Goal: Task Accomplishment & Management: Manage account settings

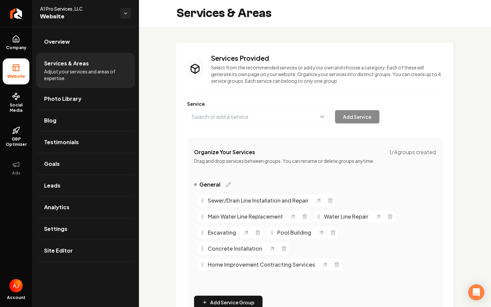
scroll to position [202, 0]
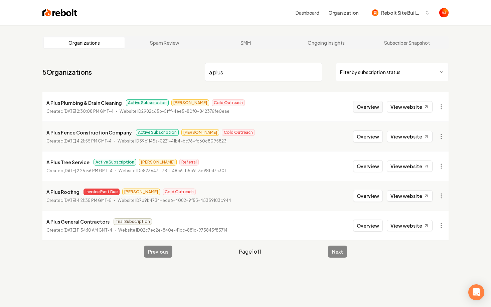
type input "a plus"
click at [366, 107] on button "Overview" at bounding box center [368, 107] width 30 height 12
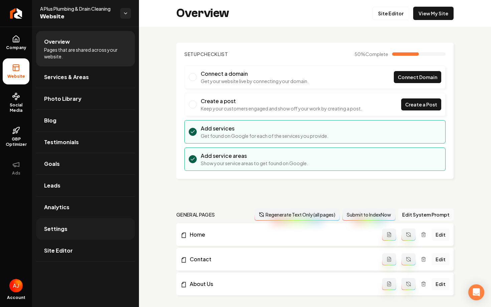
click at [72, 236] on link "Settings" at bounding box center [85, 228] width 99 height 21
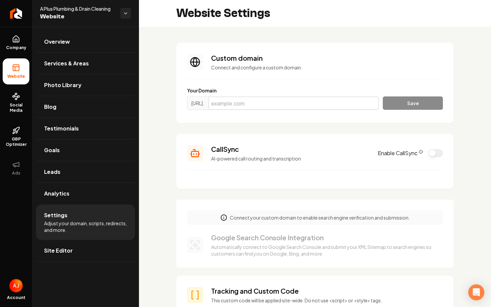
click at [285, 101] on input "Main content area" at bounding box center [293, 102] width 170 height 13
paste input "aplusplumbingdrains.com"
type input "aplusplumbingdrains.com"
click at [399, 97] on button "Save" at bounding box center [412, 102] width 60 height 13
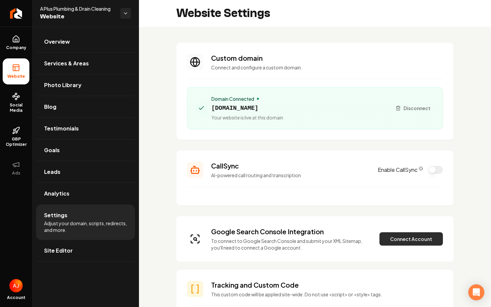
click at [408, 239] on button "Connect Account" at bounding box center [410, 238] width 63 height 13
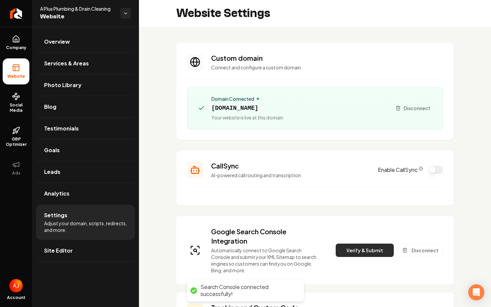
click at [352, 249] on button "Verify & Submit" at bounding box center [364, 250] width 58 height 13
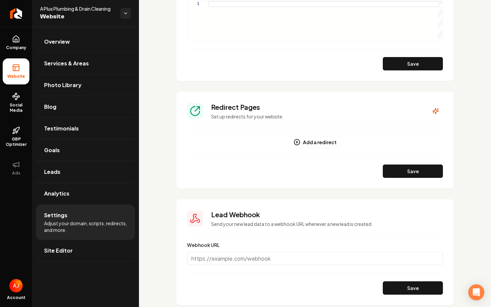
scroll to position [637, 0]
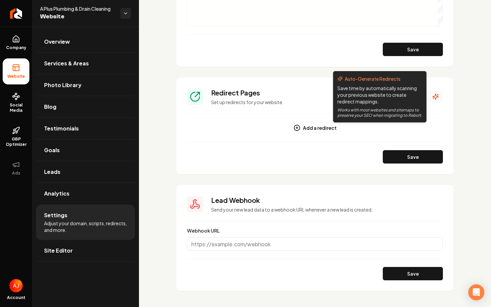
click at [433, 98] on icon "Main content area" at bounding box center [435, 96] width 7 height 7
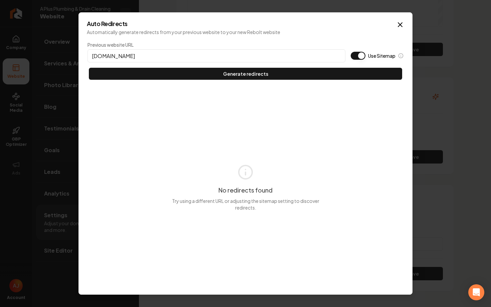
click at [91, 55] on input "aplusplumbingdrains.com" at bounding box center [216, 55] width 258 height 13
type input "https://aplusplumbingdrains.com"
click at [361, 56] on button "Use Sitemap" at bounding box center [357, 56] width 15 height 8
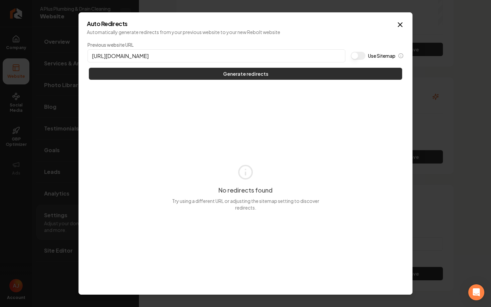
click at [338, 75] on button "Generate redirects" at bounding box center [245, 74] width 313 height 12
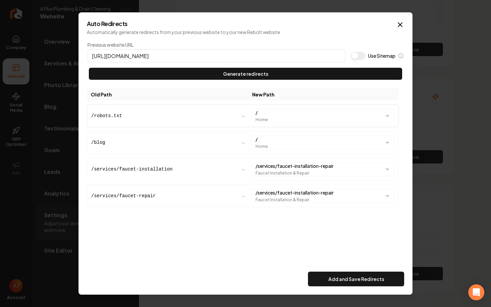
click at [176, 116] on div "/robots.txt" at bounding box center [162, 115] width 143 height 7
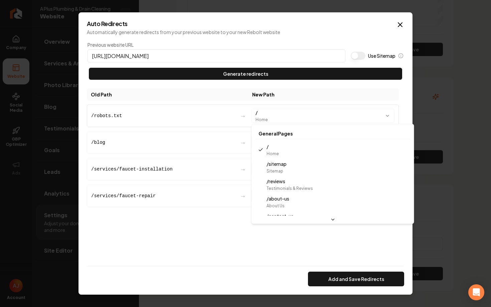
click at [177, 116] on body "Company Website Social Media GBP Optimizer Ads Account A Plus Plumbing & Drain …" at bounding box center [245, 153] width 491 height 307
click at [270, 117] on body "Company Website Social Media GBP Optimizer Ads Account A Plus Plumbing & Drain …" at bounding box center [245, 153] width 491 height 307
click at [213, 106] on body "Company Website Social Media GBP Optimizer Ads Account A Plus Plumbing & Drain …" at bounding box center [245, 153] width 491 height 307
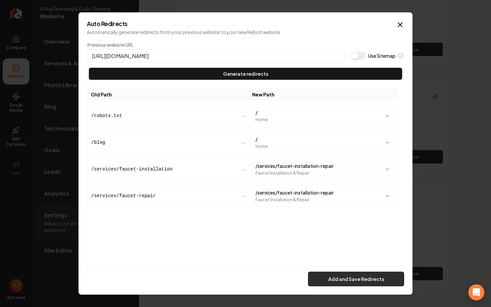
click at [332, 275] on button "Add and Save Redirects" at bounding box center [356, 279] width 96 height 15
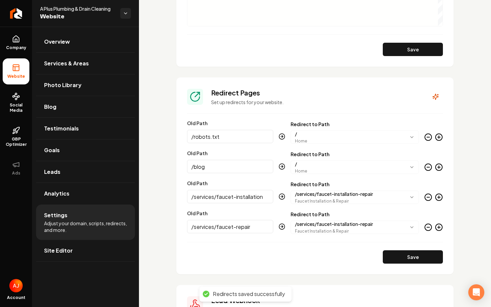
click at [427, 137] on icon "Main content area" at bounding box center [428, 137] width 3 height 0
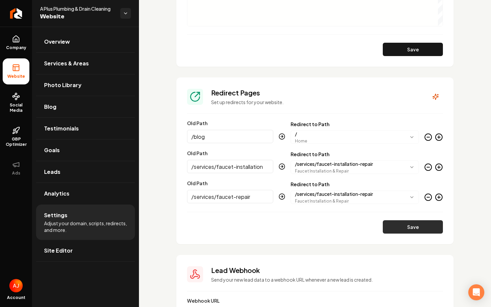
click at [403, 222] on button "Save" at bounding box center [412, 226] width 60 height 13
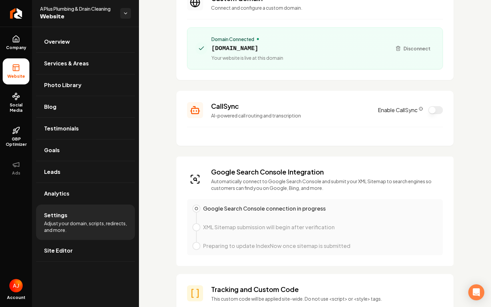
scroll to position [0, 0]
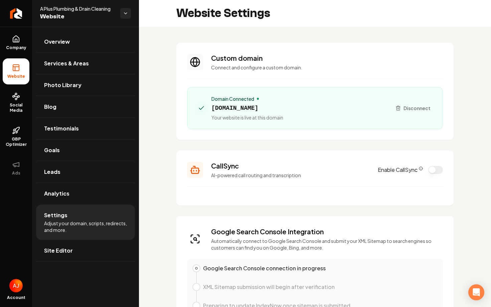
drag, startPoint x: 300, startPoint y: 108, endPoint x: 211, endPoint y: 108, distance: 89.1
click at [211, 108] on div "Domain Connected aplusplumbingdrains.com Your website is live at this domain" at bounding box center [290, 107] width 191 height 25
copy span "aplusplumbingdrains.com"
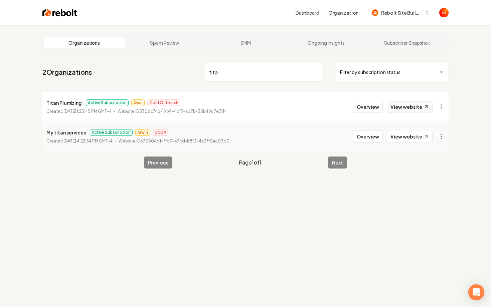
click at [410, 105] on link "View website" at bounding box center [409, 106] width 46 height 11
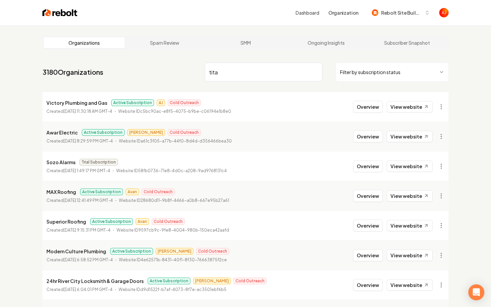
click at [232, 71] on input "tita" at bounding box center [263, 72] width 117 height 19
click at [233, 71] on input "tita" at bounding box center [263, 72] width 117 height 19
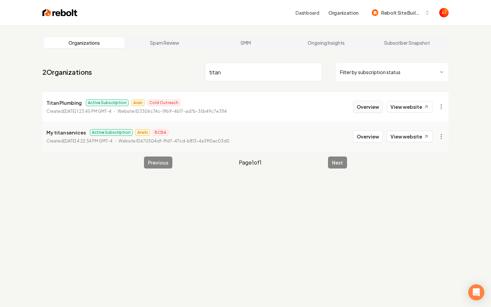
type input "titan"
click at [373, 107] on button "Overview" at bounding box center [368, 107] width 30 height 12
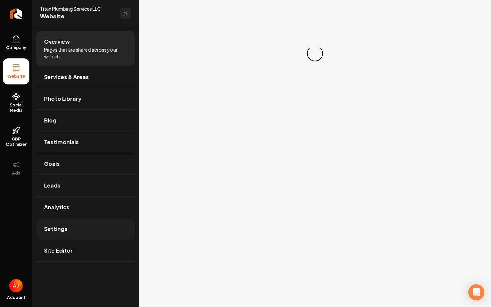
click at [84, 225] on link "Settings" at bounding box center [85, 228] width 99 height 21
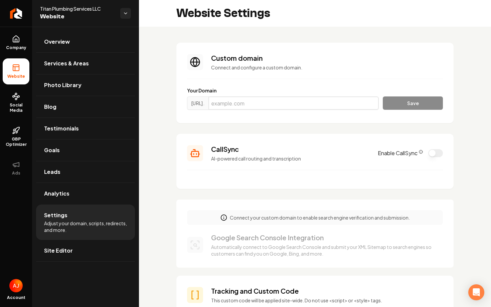
click at [286, 106] on input "Main content area" at bounding box center [293, 102] width 170 height 13
paste input "titanplumbingservicesco.com"
type input "titanplumbingservicesco.com"
click at [407, 107] on button "Save" at bounding box center [412, 102] width 60 height 13
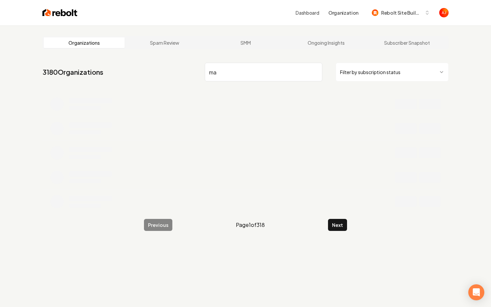
type input "m"
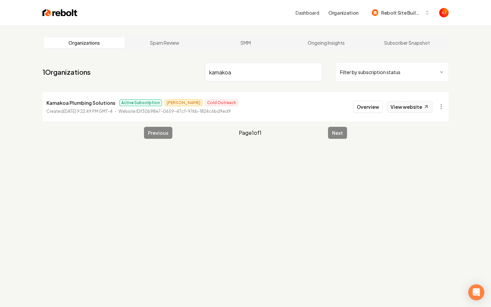
click at [407, 107] on link "View website" at bounding box center [409, 106] width 46 height 11
click at [235, 74] on input "kamakoa" at bounding box center [263, 72] width 117 height 19
drag, startPoint x: 235, startPoint y: 74, endPoint x: 178, endPoint y: 74, distance: 57.4
click at [178, 74] on nav "1 Organizations kamakoa Filter by subscription status" at bounding box center [245, 74] width 406 height 29
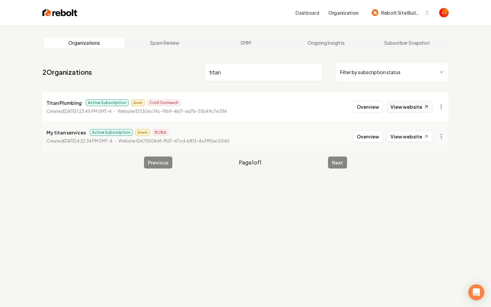
type input "titan"
click at [393, 106] on link "View website" at bounding box center [409, 106] width 46 height 11
click at [366, 113] on li "Titan Plumbing Active Subscription Avan Cold Outreach Created August 1, 2025, 1…" at bounding box center [245, 106] width 406 height 29
click at [365, 109] on button "Overview" at bounding box center [368, 107] width 30 height 12
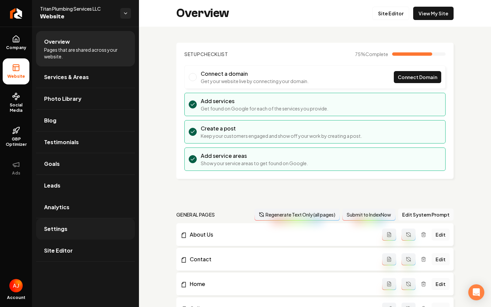
click at [89, 223] on link "Settings" at bounding box center [85, 228] width 99 height 21
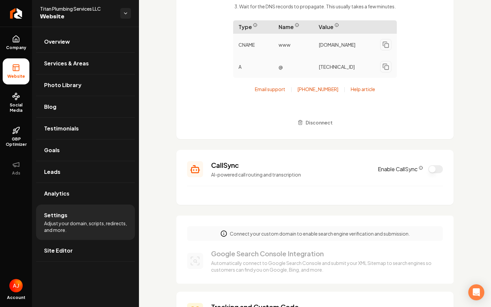
scroll to position [196, 0]
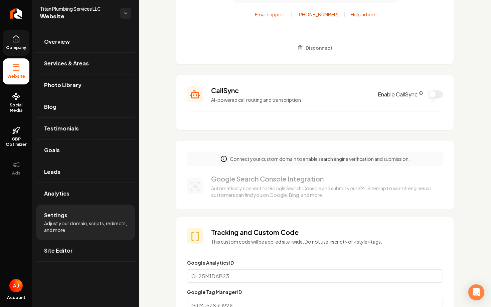
click at [14, 37] on icon at bounding box center [16, 39] width 6 height 6
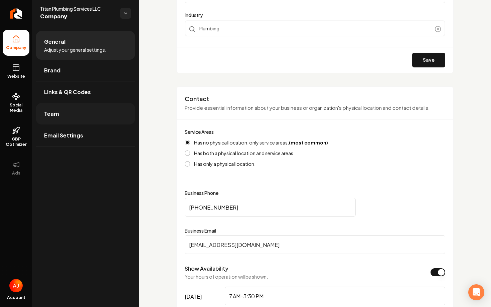
click at [84, 118] on link "Team" at bounding box center [85, 113] width 99 height 21
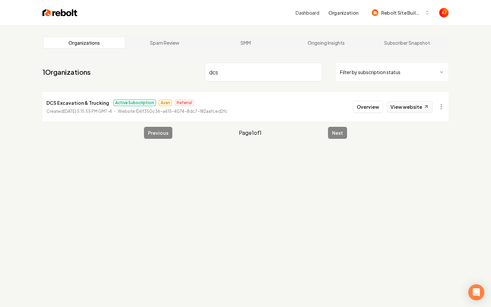
click at [398, 105] on link "View website" at bounding box center [409, 106] width 46 height 11
drag, startPoint x: 232, startPoint y: 74, endPoint x: 183, endPoint y: 74, distance: 49.4
click at [183, 74] on nav "1 Organizations dcs Filter by subscription status" at bounding box center [245, 74] width 406 height 29
type input "stock"
click at [404, 105] on link "View website" at bounding box center [409, 106] width 46 height 11
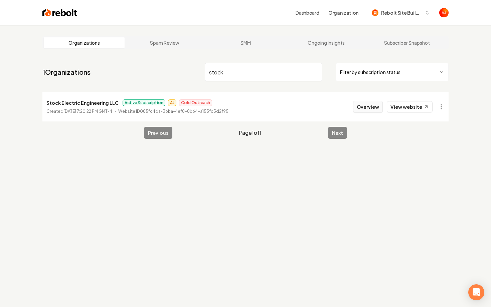
click at [363, 108] on button "Overview" at bounding box center [368, 107] width 30 height 12
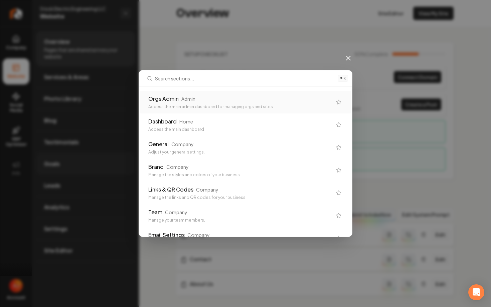
type input "\"
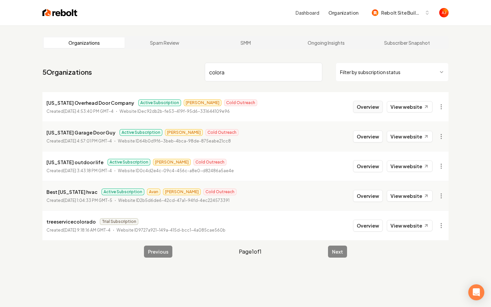
type input "colora"
click at [377, 110] on button "Overview" at bounding box center [368, 107] width 30 height 12
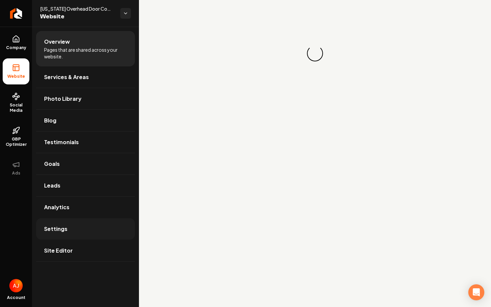
click at [90, 235] on link "Settings" at bounding box center [85, 228] width 99 height 21
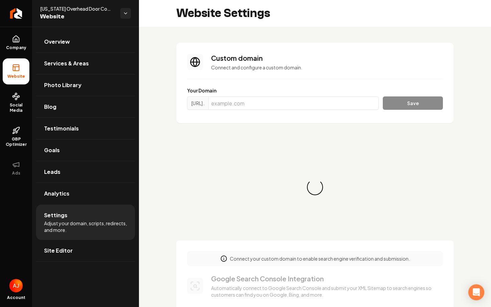
scroll to position [60, 0]
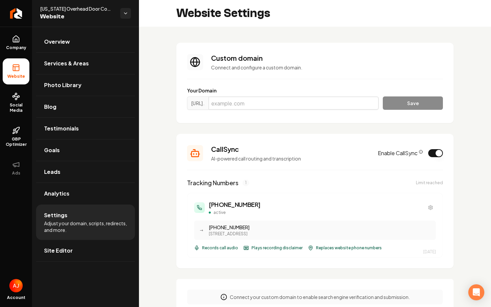
click at [265, 99] on input "Main content area" at bounding box center [293, 102] width 170 height 13
paste input "cohdco.com"
type input "cohdco.com"
click at [396, 102] on button "Save" at bounding box center [412, 102] width 60 height 13
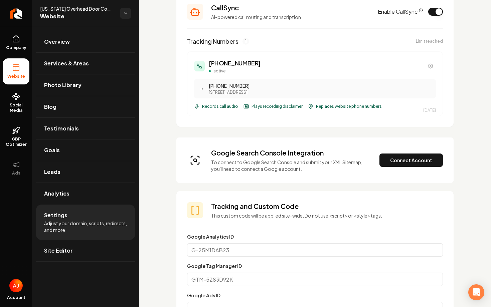
scroll to position [281, 0]
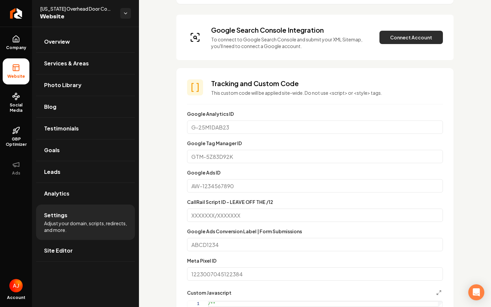
click at [407, 37] on button "Connect Account" at bounding box center [410, 37] width 63 height 13
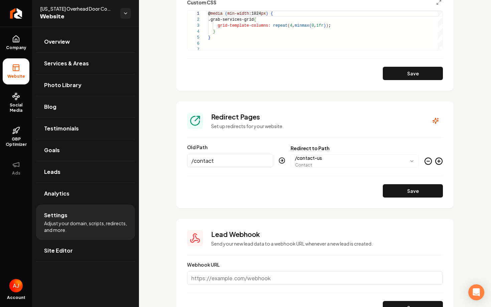
scroll to position [696, 0]
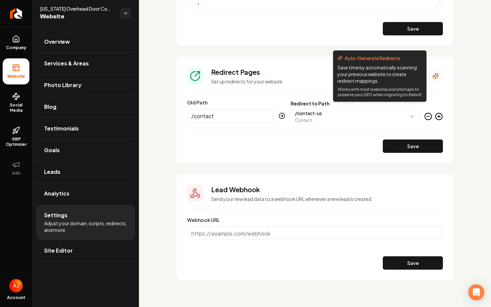
click at [434, 74] on icon "Main content area" at bounding box center [435, 76] width 7 height 7
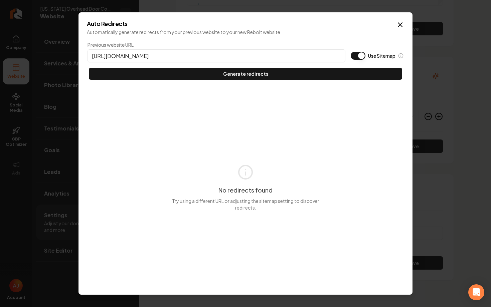
type input "https://cohdco.com"
click at [356, 56] on button "Use Sitemap" at bounding box center [357, 56] width 15 height 8
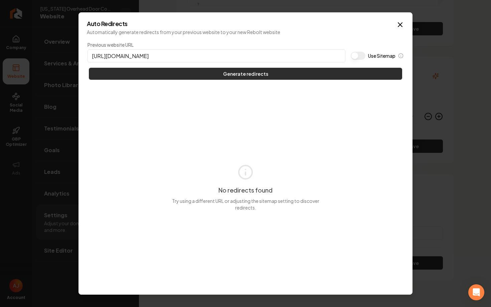
click at [348, 71] on button "Generate redirects" at bounding box center [245, 74] width 313 height 12
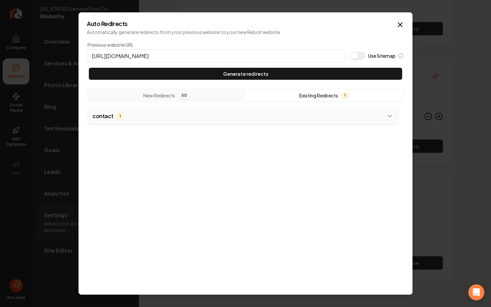
click at [322, 92] on button "Existing Redirects 1" at bounding box center [323, 95] width 157 height 11
click at [205, 95] on button "New Redirects 50" at bounding box center [166, 95] width 157 height 11
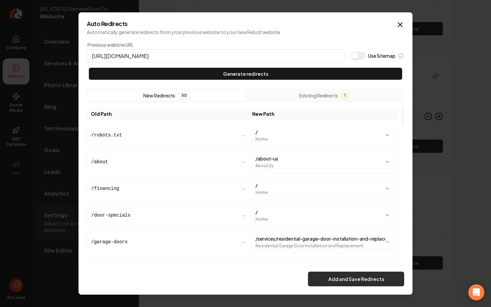
click at [332, 280] on button "Add and Save Redirects" at bounding box center [356, 279] width 96 height 15
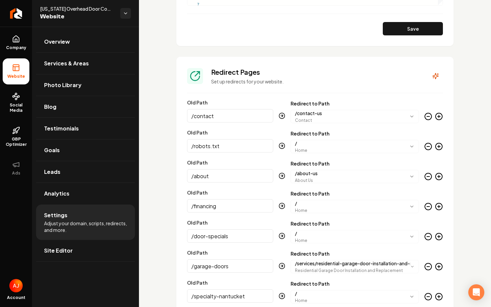
click at [427, 146] on icon "Main content area" at bounding box center [428, 147] width 8 height 8
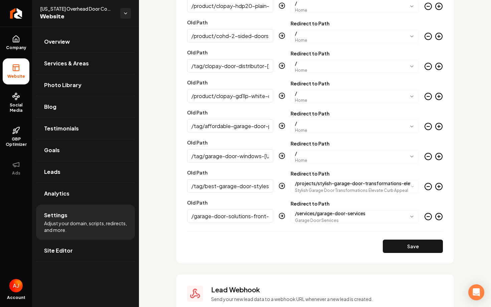
scroll to position [2168, 0]
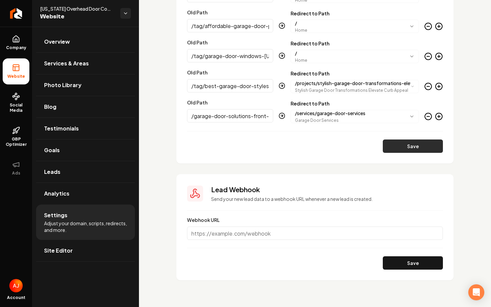
click at [402, 143] on button "Save" at bounding box center [412, 145] width 60 height 13
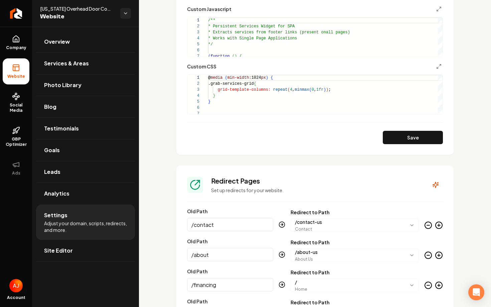
scroll to position [0, 0]
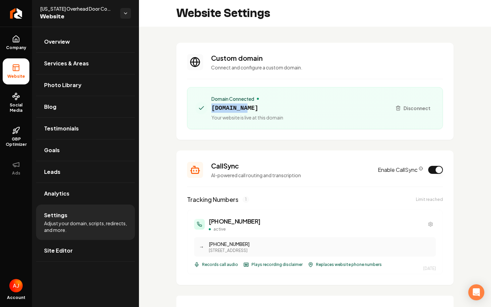
drag, startPoint x: 256, startPoint y: 108, endPoint x: 211, endPoint y: 110, distance: 45.1
click at [211, 110] on span "cohdco.com" at bounding box center [247, 107] width 72 height 9
copy span "cohdco.com"
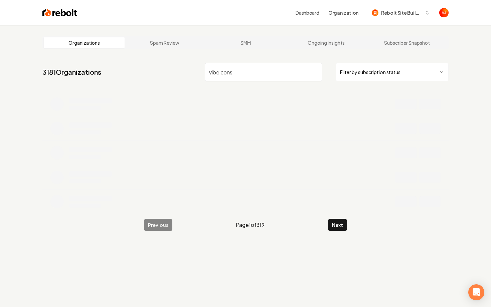
type input "vibe cons"
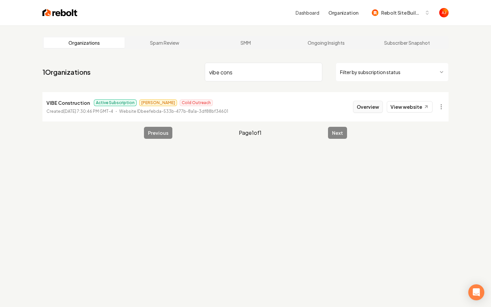
click at [365, 104] on button "Overview" at bounding box center [368, 107] width 30 height 12
